Goal: Task Accomplishment & Management: Manage account settings

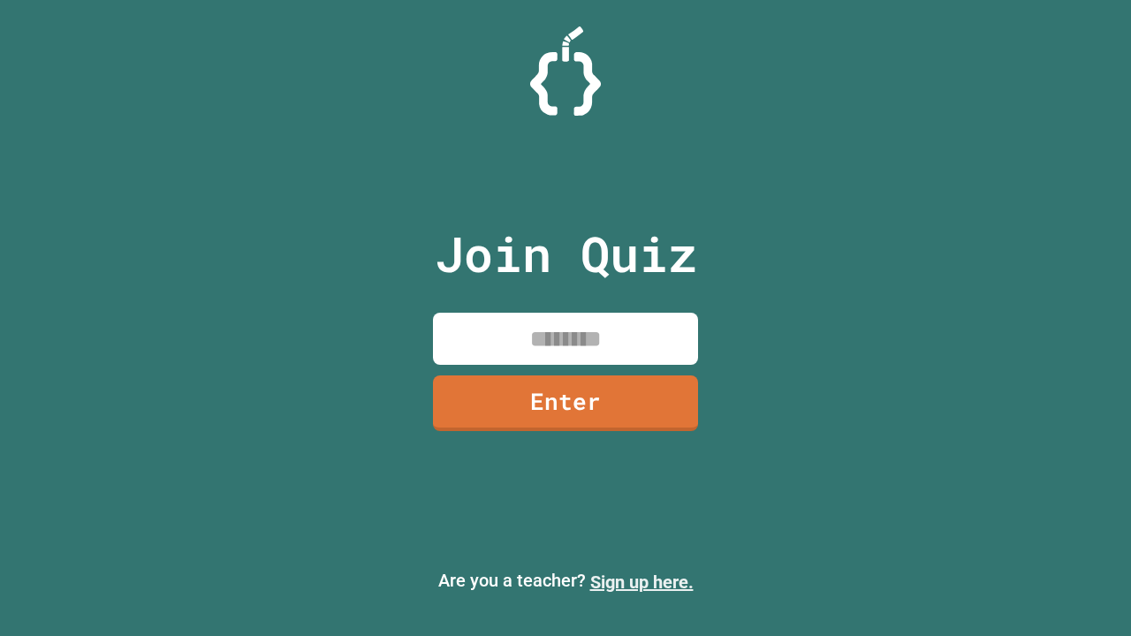
click at [642, 582] on link "Sign up here." at bounding box center [641, 582] width 103 height 21
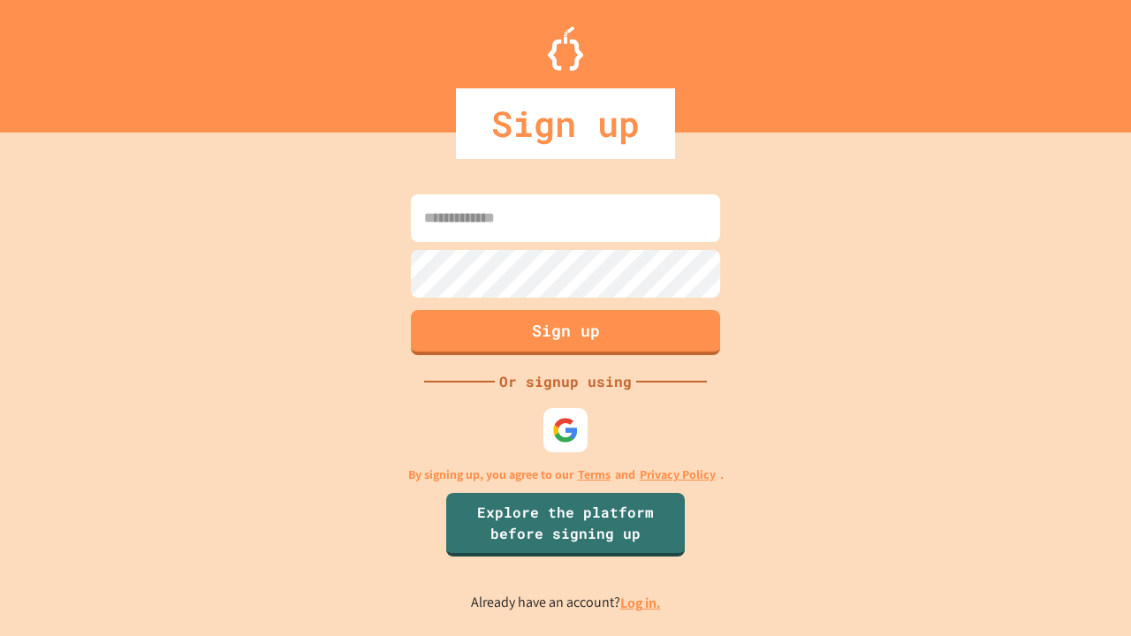
click at [642, 603] on link "Log in." at bounding box center [640, 603] width 41 height 19
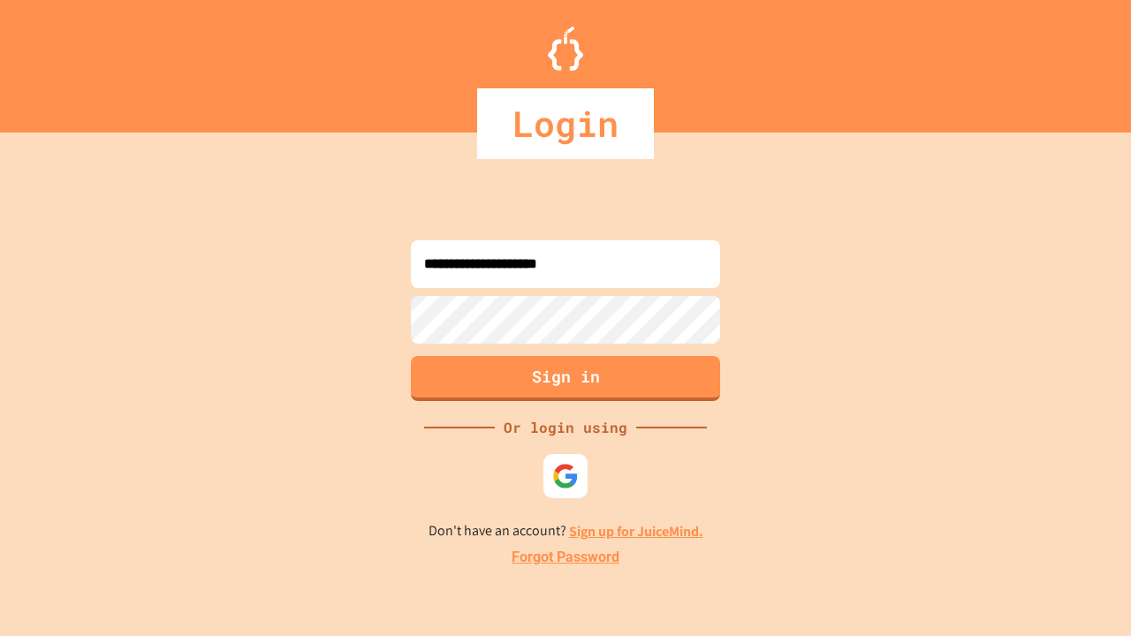
type input "**********"
